Goal: Check status: Check status

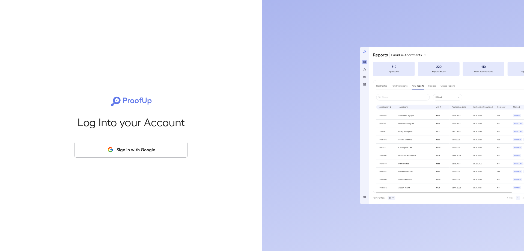
click at [141, 151] on button "Sign in with Google" at bounding box center [131, 150] width 114 height 16
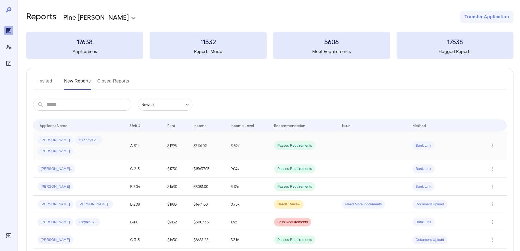
click at [81, 140] on span "Yulennys Z..." at bounding box center [88, 140] width 27 height 5
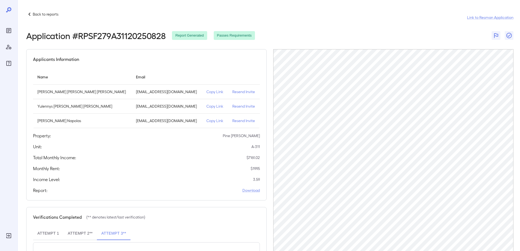
click at [290, 5] on div "Back to reports Link to Resman Application Application # RPSF279A31120250828 Re…" at bounding box center [268, 151] width 503 height 303
